Goal: Information Seeking & Learning: Learn about a topic

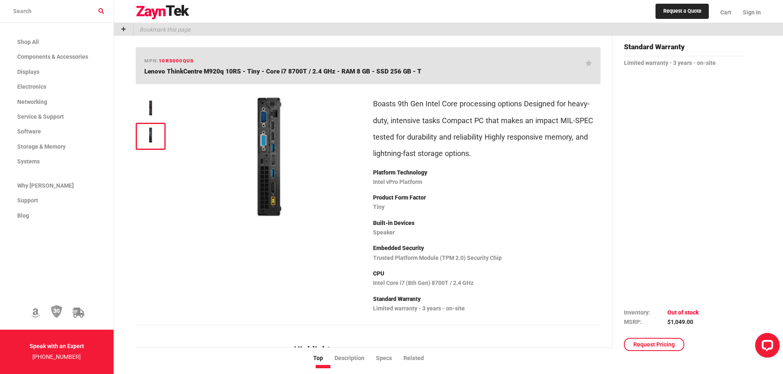
click at [360, 68] on span "Lenovo ThinkCentre M920q 10RS - Tiny - Core i7 8700T / 2.4 GHz - RAM 8 GB - SSD…" at bounding box center [282, 71] width 277 height 7
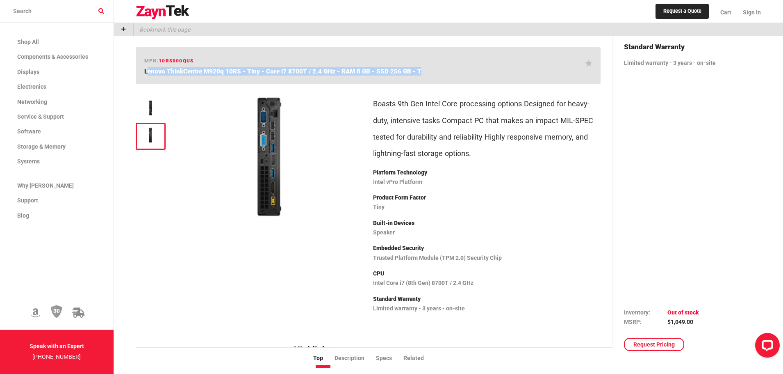
drag, startPoint x: 360, startPoint y: 68, endPoint x: 370, endPoint y: 73, distance: 11.2
click at [360, 70] on span "Lenovo ThinkCentre M920q 10RS - Tiny - Core i7 8700T / 2.4 GHz - RAM 8 GB - SSD…" at bounding box center [282, 71] width 277 height 7
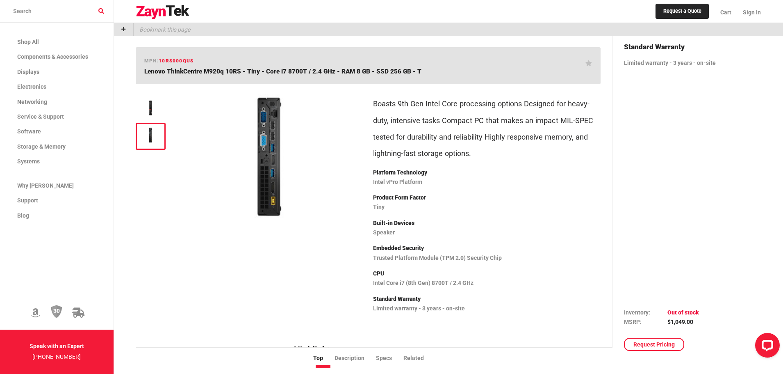
click at [411, 66] on div "mpn: 10RS000QUS Lenovo ThinkCentre M920q 10RS - Tiny - Core i7 8700T / 2.4 GHz …" at bounding box center [368, 65] width 465 height 37
click at [411, 70] on span "Lenovo ThinkCentre M920q 10RS - Tiny - Core i7 8700T / 2.4 GHz - RAM 8 GB - SSD…" at bounding box center [282, 71] width 277 height 7
click at [411, 71] on span "Lenovo ThinkCentre M920q 10RS - Tiny - Core i7 8700T / 2.4 GHz - RAM 8 GB - SSD…" at bounding box center [282, 71] width 277 height 7
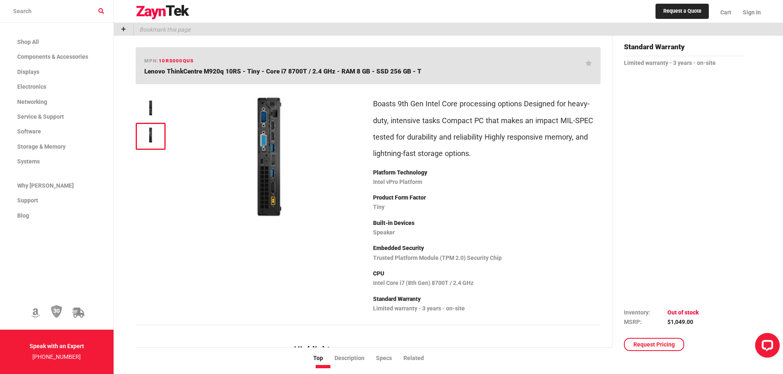
click at [419, 73] on h1 "Lenovo ThinkCentre M920q 10RS - Tiny - Core i7 8700T / 2.4 GHz - RAM 8 GB - SSD…" at bounding box center [364, 71] width 441 height 8
drag, startPoint x: 423, startPoint y: 70, endPoint x: 150, endPoint y: 64, distance: 272.7
click at [150, 63] on div "mpn: 10RS000QUS Lenovo ThinkCentre M920q 10RS - Tiny - Core i7 8700T / 2.4 GHz …" at bounding box center [368, 65] width 465 height 37
click at [216, 53] on div "mpn: 10RS000QUS Lenovo ThinkCentre M920q 10RS - Tiny - Core i7 8700T / 2.4 GHz …" at bounding box center [368, 65] width 465 height 37
click at [274, 74] on span "Lenovo ThinkCentre M920q 10RS - Tiny - Core i7 8700T / 2.4 GHz - RAM 8 GB - SSD…" at bounding box center [282, 71] width 277 height 7
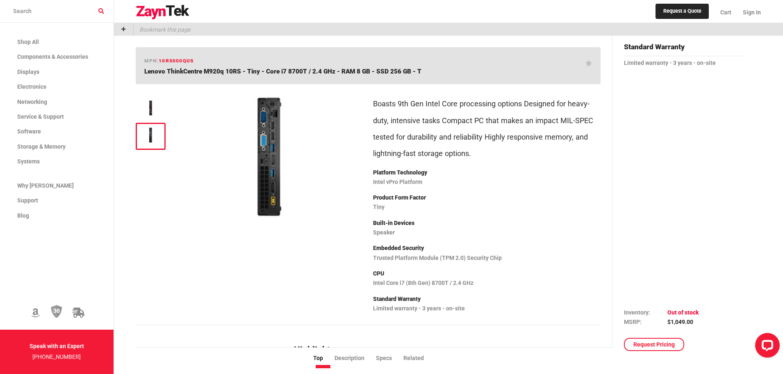
click at [275, 74] on span "Lenovo ThinkCentre M920q 10RS - Tiny - Core i7 8700T / 2.4 GHz - RAM 8 GB - SSD…" at bounding box center [282, 71] width 277 height 7
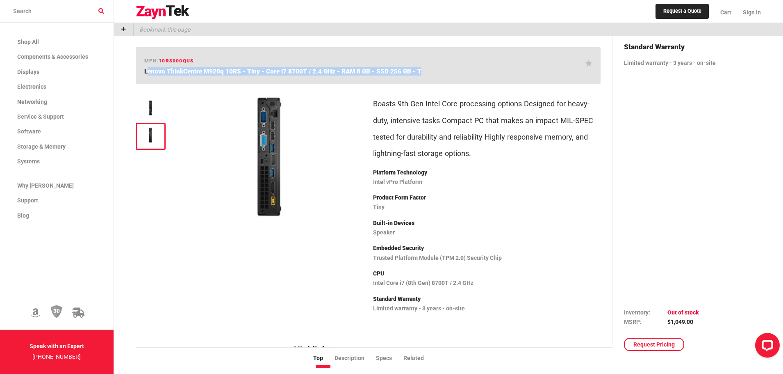
drag, startPoint x: 275, startPoint y: 74, endPoint x: 296, endPoint y: 81, distance: 22.3
click at [277, 75] on h1 "Lenovo ThinkCentre M920q 10RS - Tiny - Core i7 8700T / 2.4 GHz - RAM 8 GB - SSD…" at bounding box center [364, 71] width 441 height 8
click at [405, 74] on span "Lenovo ThinkCentre M920q 10RS - Tiny - Core i7 8700T / 2.4 GHz - RAM 8 GB - SSD…" at bounding box center [282, 71] width 277 height 7
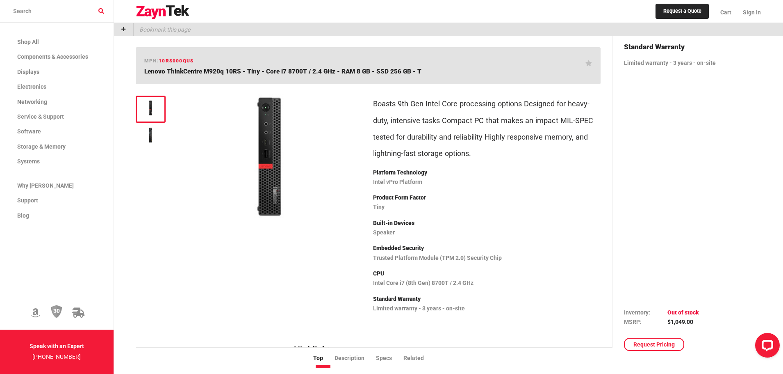
click at [151, 106] on img at bounding box center [150, 108] width 21 height 16
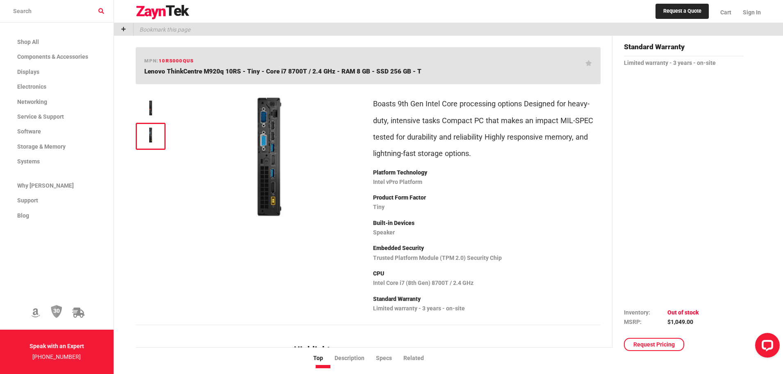
click at [143, 137] on img at bounding box center [150, 135] width 21 height 16
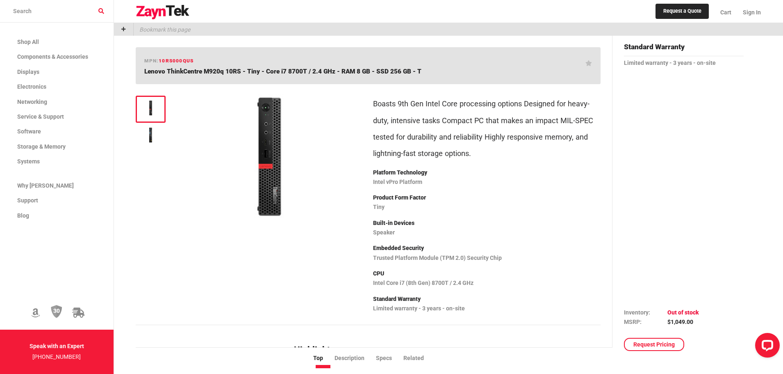
click at [153, 114] on img at bounding box center [150, 108] width 21 height 16
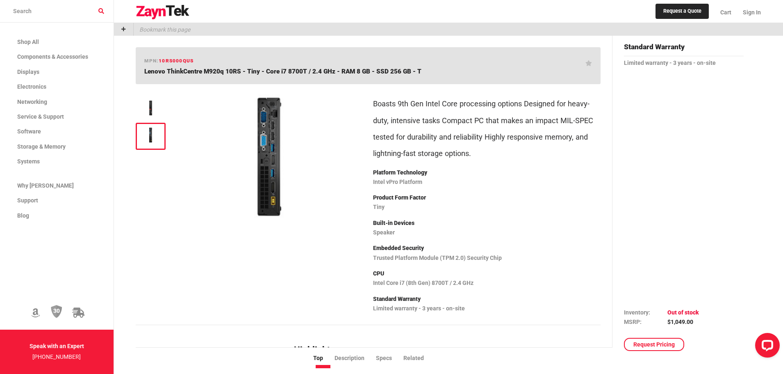
click at [160, 142] on img at bounding box center [150, 135] width 21 height 16
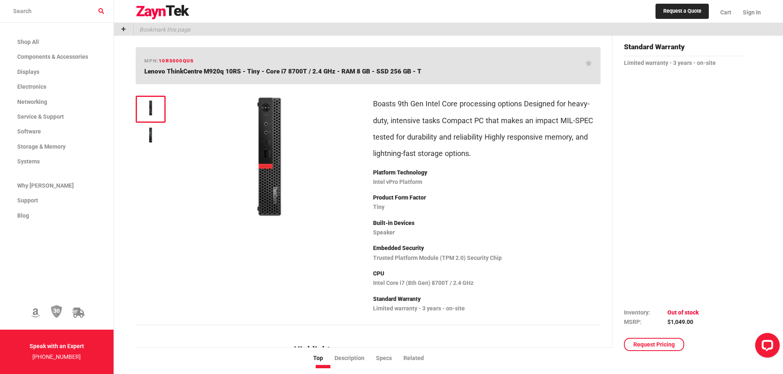
click at [154, 108] on img at bounding box center [150, 108] width 21 height 16
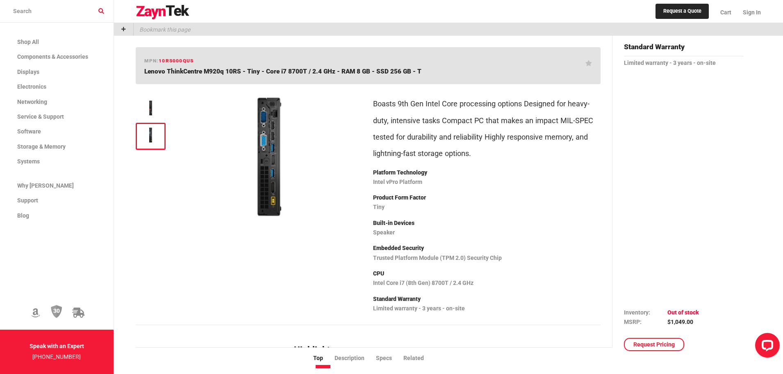
click at [155, 135] on img at bounding box center [150, 135] width 21 height 16
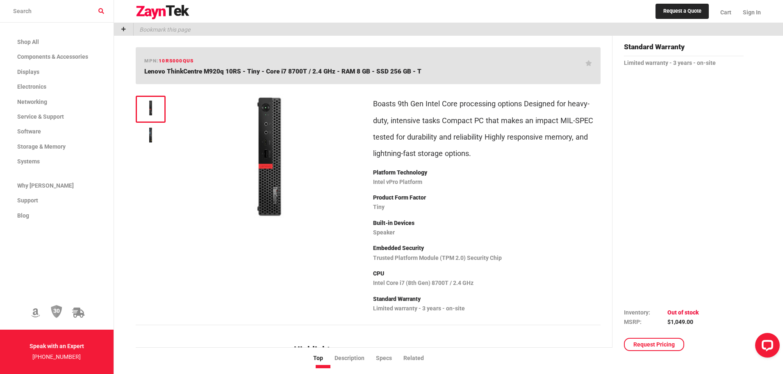
click at [157, 105] on img at bounding box center [150, 108] width 21 height 16
click at [149, 124] on div at bounding box center [151, 136] width 30 height 27
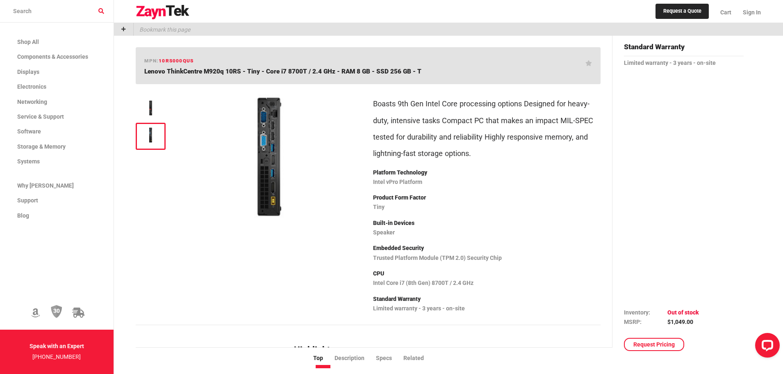
click at [153, 132] on img at bounding box center [150, 135] width 21 height 16
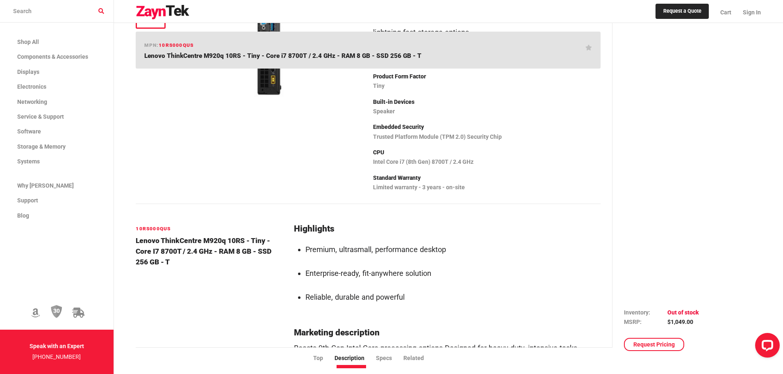
scroll to position [82, 0]
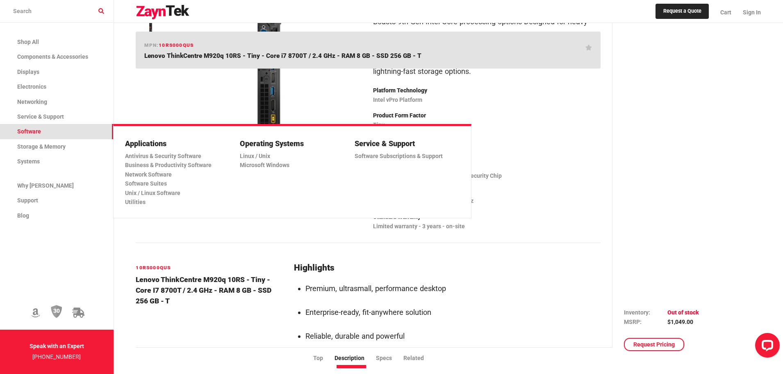
click at [36, 133] on span "Software" at bounding box center [29, 131] width 24 height 7
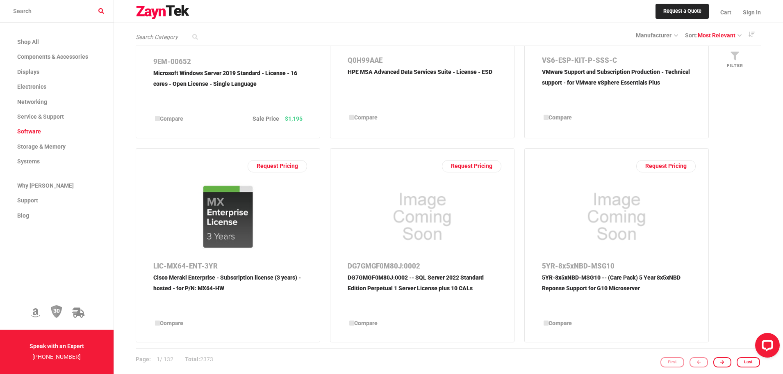
scroll to position [1353, 0]
